Goal: Check status: Check status

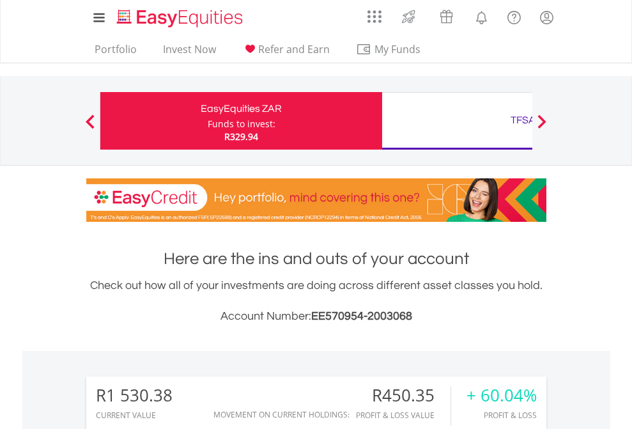
scroll to position [123, 201]
click at [208, 121] on div "Funds to invest:" at bounding box center [242, 124] width 68 height 13
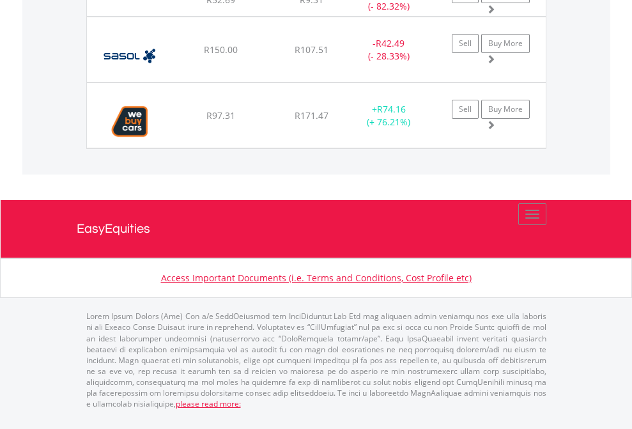
scroll to position [123, 201]
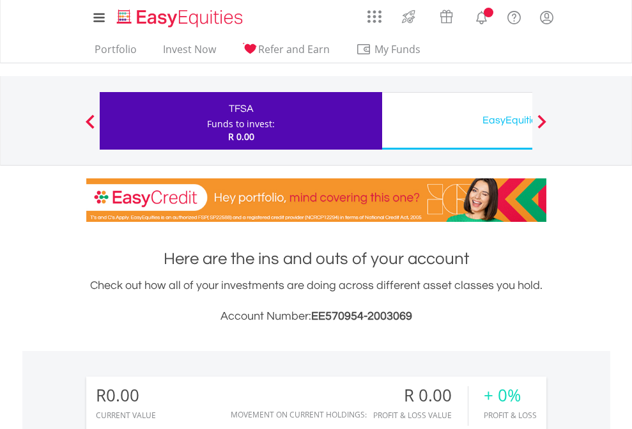
scroll to position [123, 201]
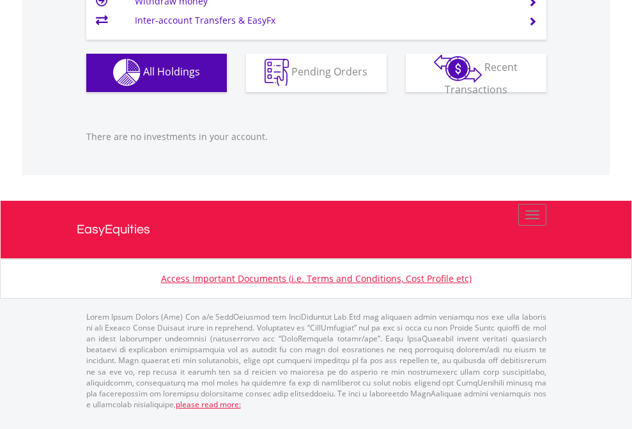
scroll to position [1265, 0]
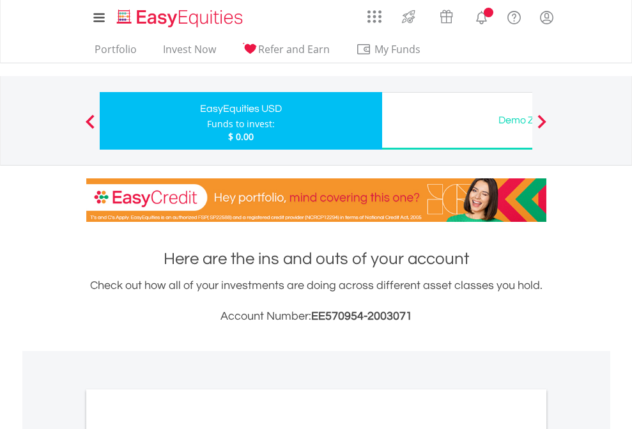
scroll to position [768, 0]
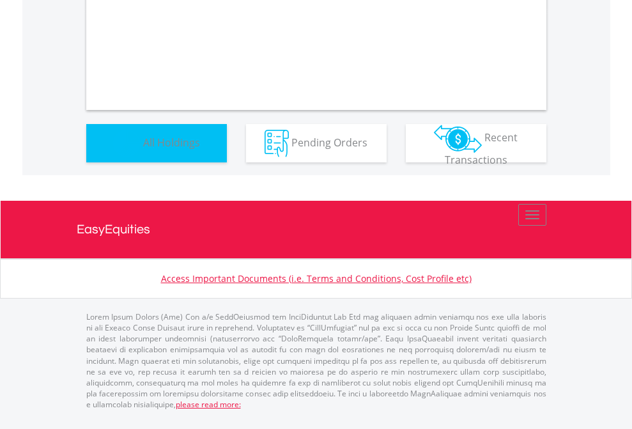
click at [143, 149] on span "All Holdings" at bounding box center [171, 142] width 57 height 14
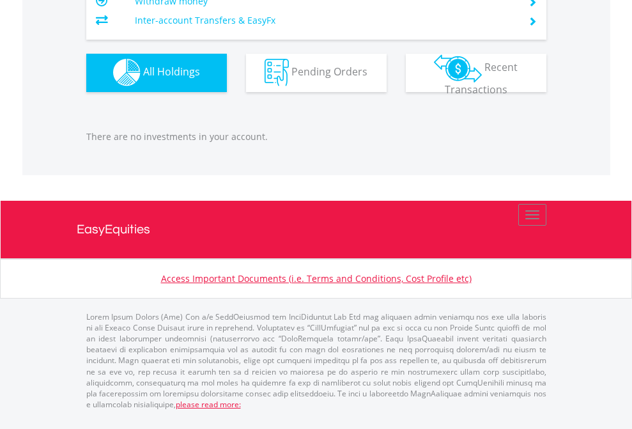
scroll to position [123, 201]
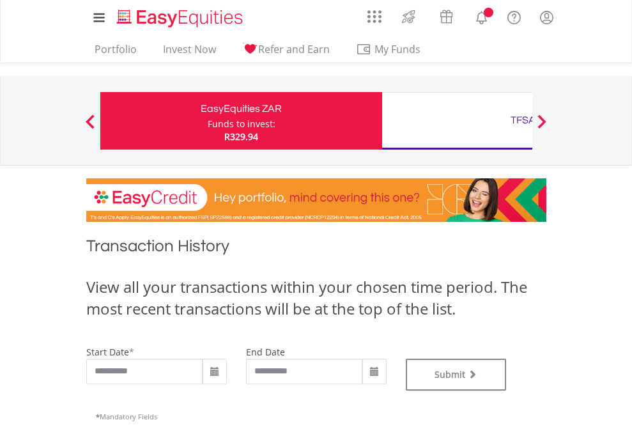
type input "**********"
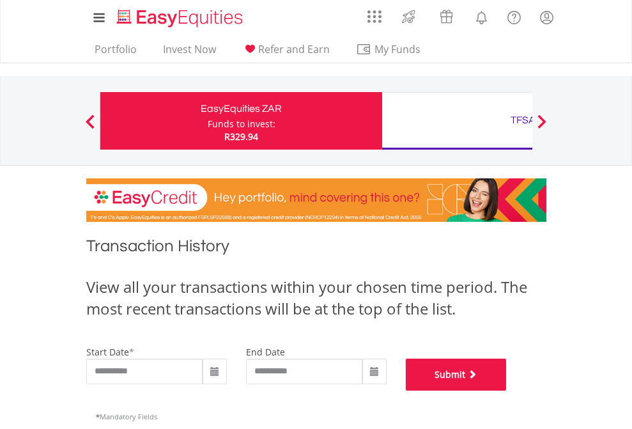
click at [507, 390] on button "Submit" at bounding box center [456, 374] width 101 height 32
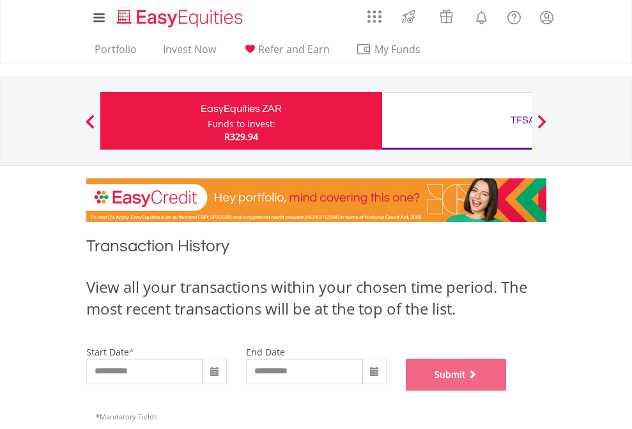
scroll to position [518, 0]
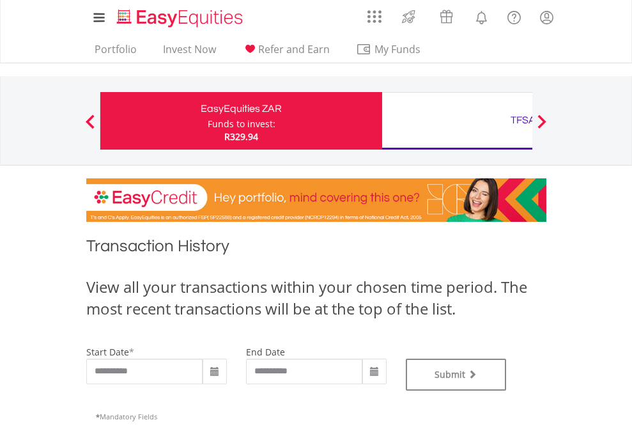
click at [457, 121] on div "TFSA" at bounding box center [523, 120] width 266 height 18
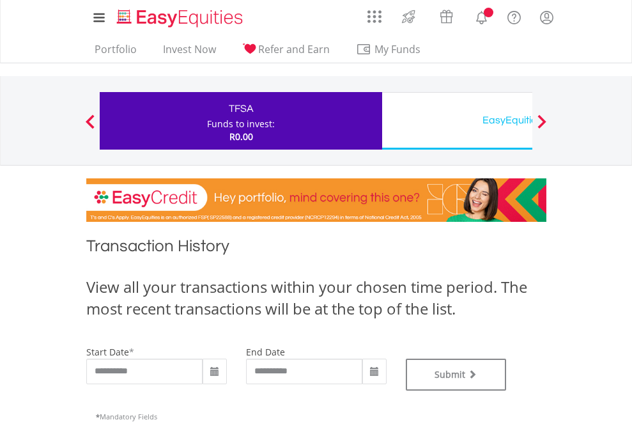
type input "**********"
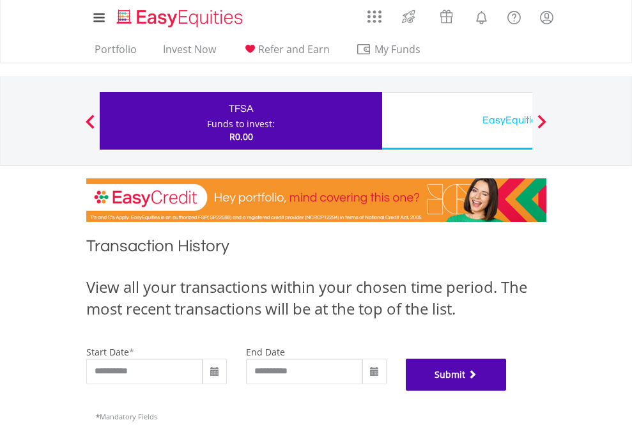
click at [507, 390] on button "Submit" at bounding box center [456, 374] width 101 height 32
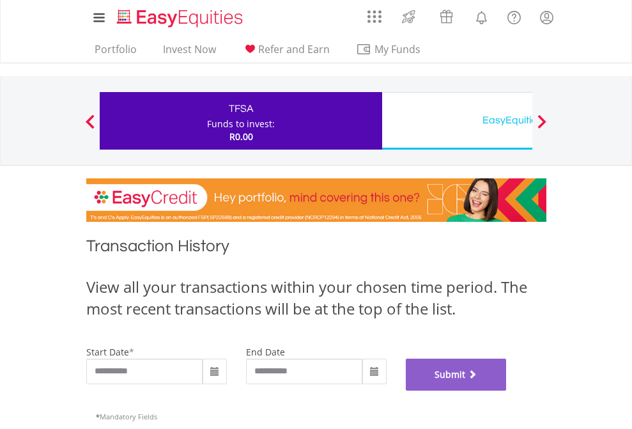
scroll to position [518, 0]
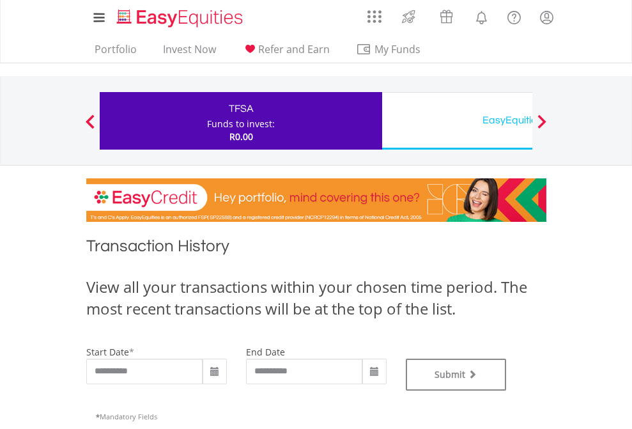
click at [457, 121] on div "EasyEquities USD" at bounding box center [523, 120] width 266 height 18
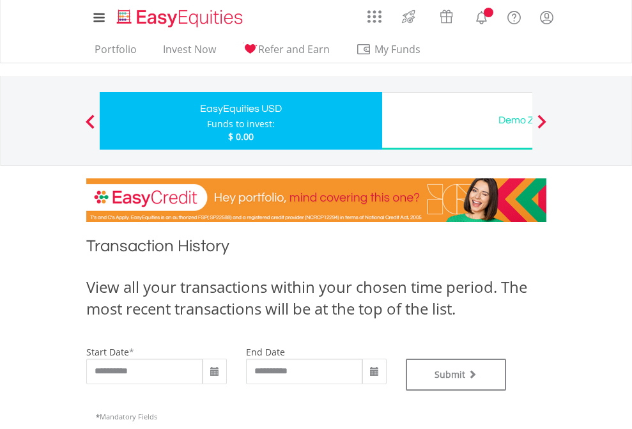
type input "**********"
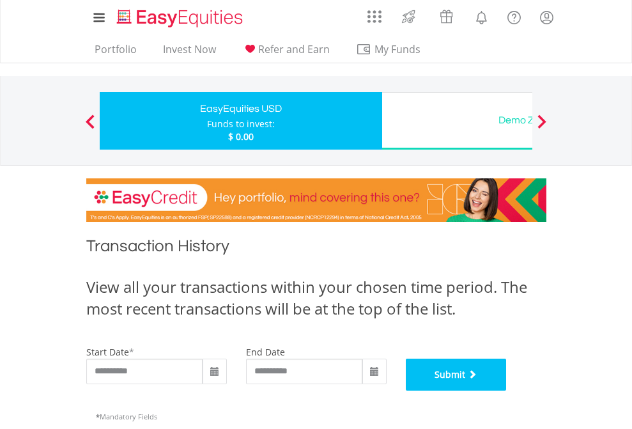
click at [507, 390] on button "Submit" at bounding box center [456, 374] width 101 height 32
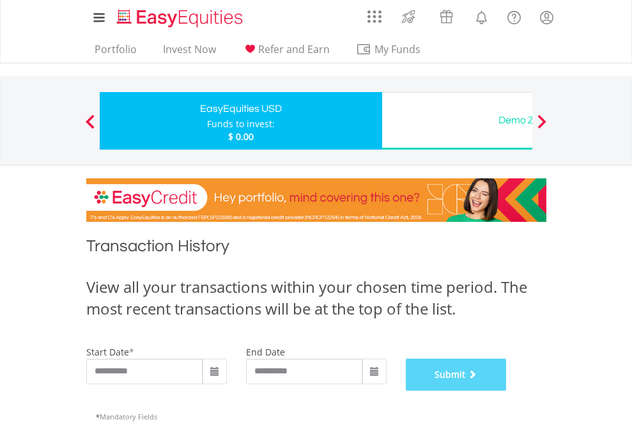
scroll to position [518, 0]
